Goal: Transaction & Acquisition: Book appointment/travel/reservation

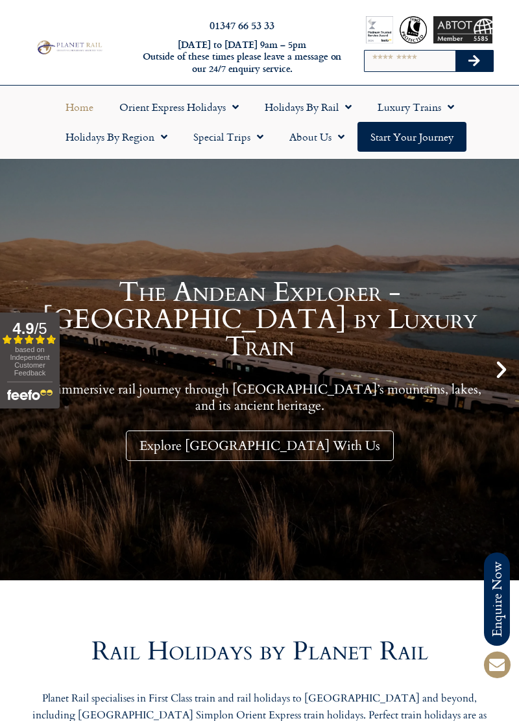
click at [151, 138] on link "Holidays by Region" at bounding box center [117, 137] width 128 height 30
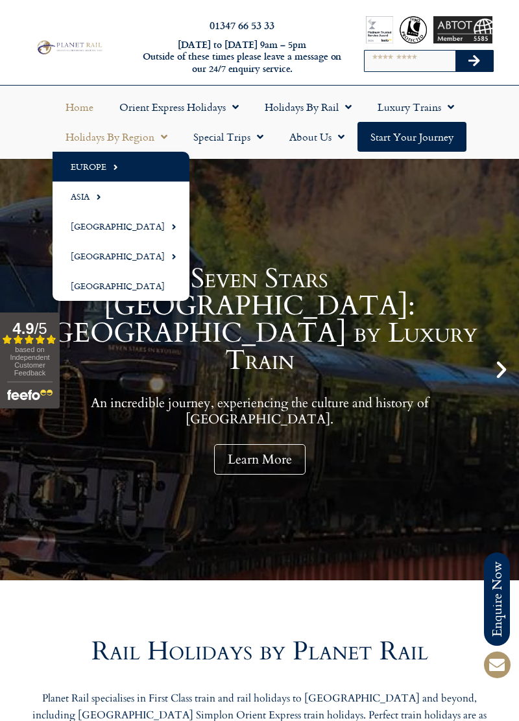
click at [103, 162] on link "Europe" at bounding box center [121, 167] width 137 height 30
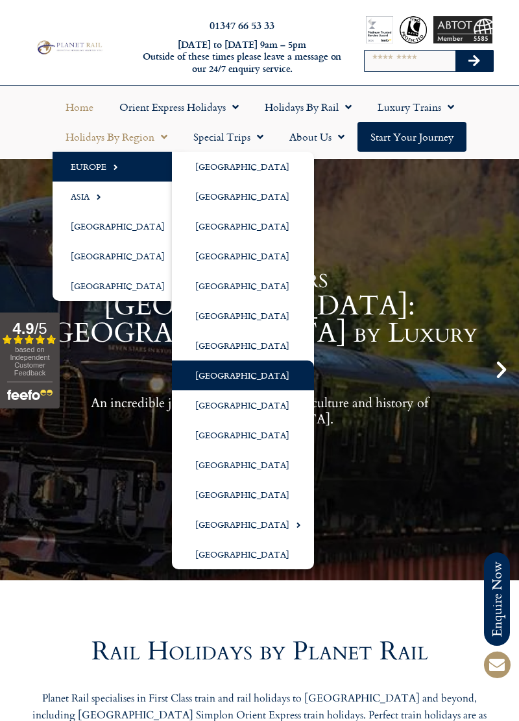
click at [219, 372] on link "[GEOGRAPHIC_DATA]" at bounding box center [243, 376] width 142 height 30
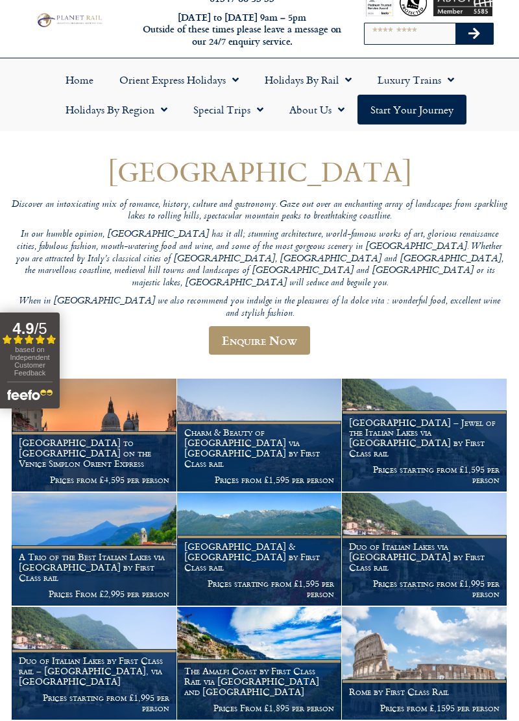
scroll to position [31, 0]
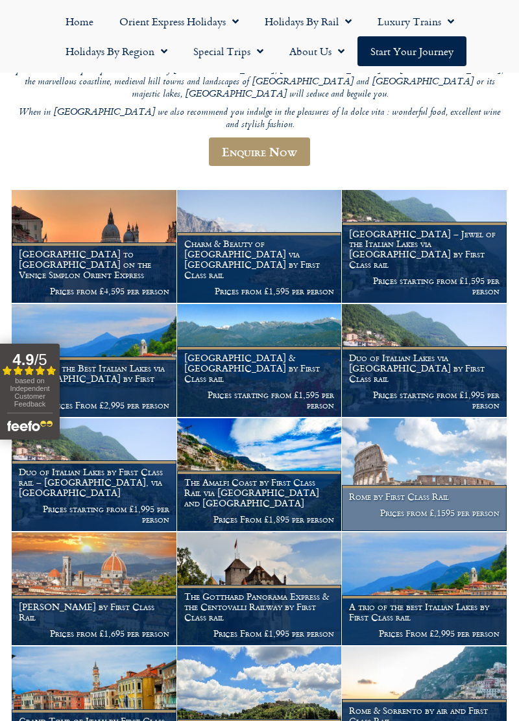
click at [478, 531] on figcaption "Rome by First Class Rail Prices from £,1595 per person" at bounding box center [424, 508] width 165 height 46
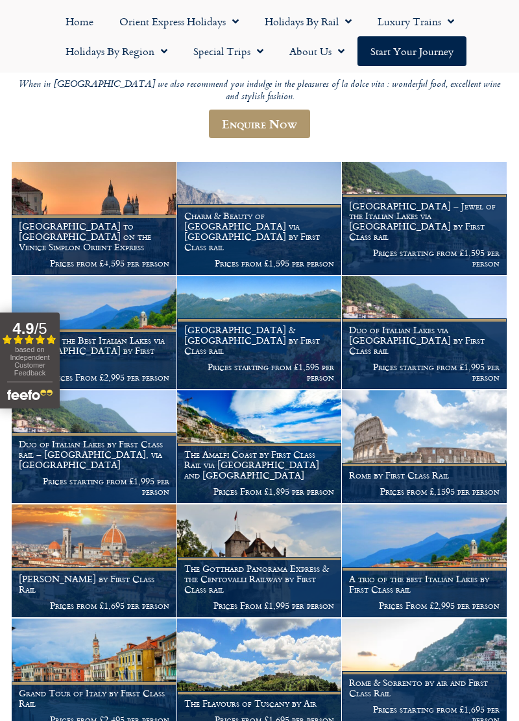
scroll to position [302, 0]
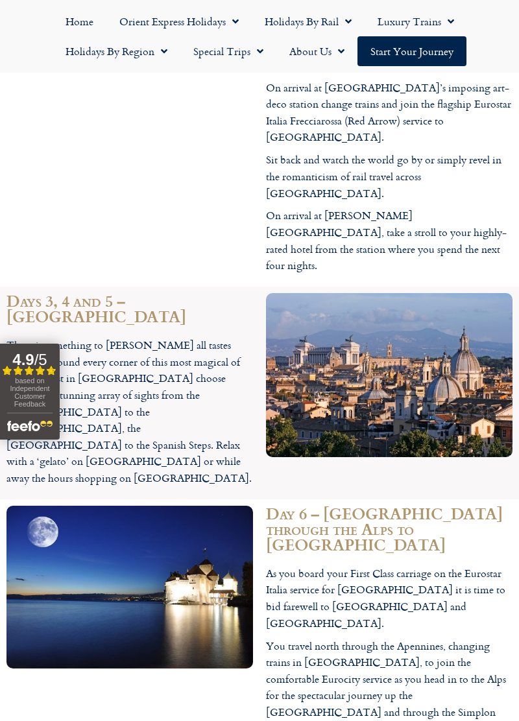
scroll to position [2296, 0]
